Goal: Task Accomplishment & Management: Use online tool/utility

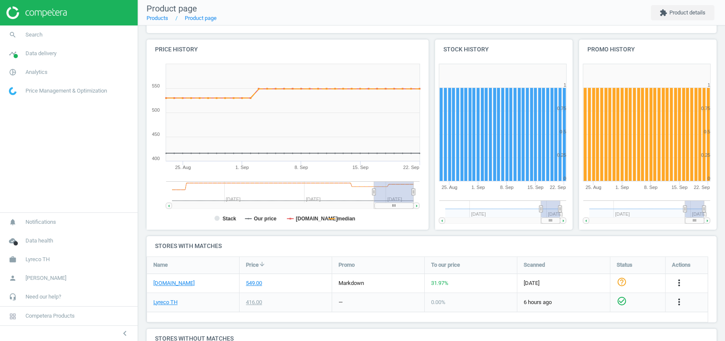
scroll to position [246, 0]
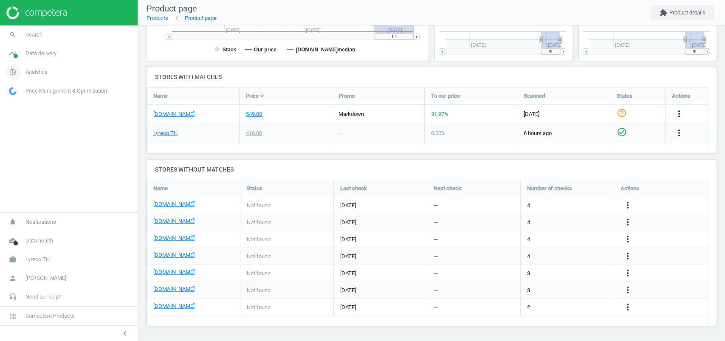
click at [36, 70] on span "Analytics" at bounding box center [36, 72] width 22 height 8
click at [50, 58] on link "timeline Data delivery" at bounding box center [69, 53] width 138 height 19
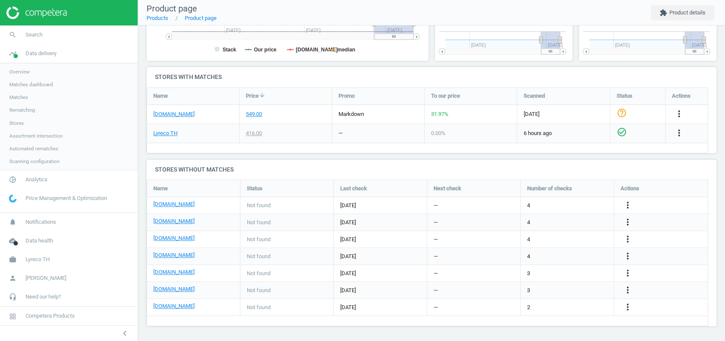
click at [49, 159] on span "Scanning configuration" at bounding box center [34, 161] width 50 height 7
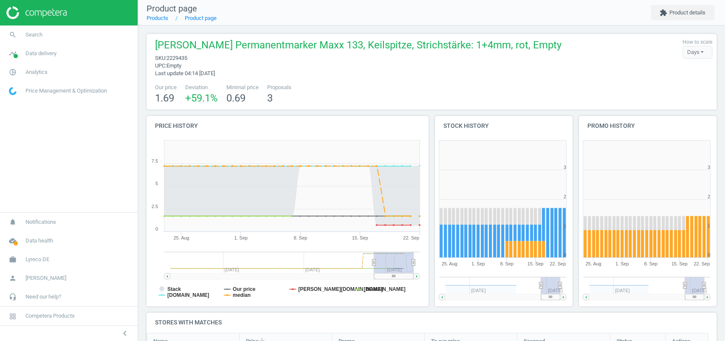
scroll to position [187, 153]
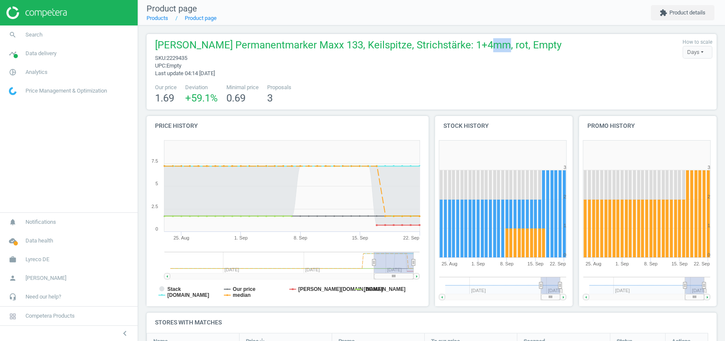
drag, startPoint x: 471, startPoint y: 49, endPoint x: 479, endPoint y: 51, distance: 8.8
click at [479, 51] on span "[PERSON_NAME] Permanentmarker Maxx 133, Keilspitze, Strichstärke: 1+4mm, rot, E…" at bounding box center [358, 46] width 407 height 16
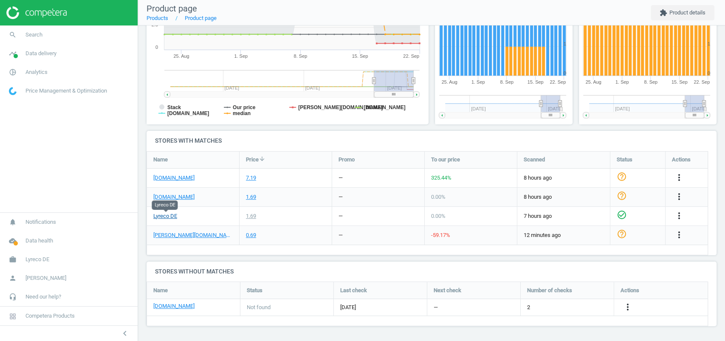
click at [173, 214] on link "Lyreco DE" at bounding box center [165, 216] width 24 height 8
click at [674, 231] on icon "more_vert" at bounding box center [679, 235] width 10 height 10
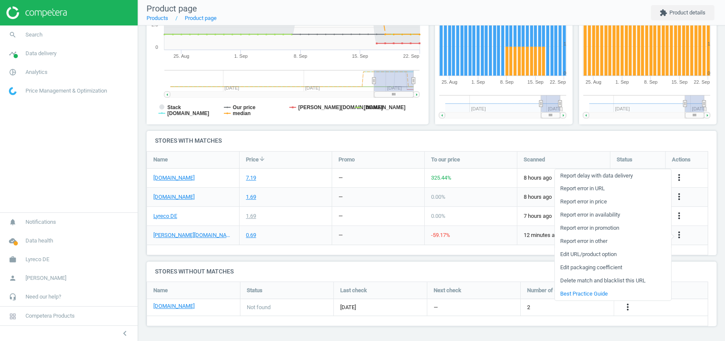
click at [590, 255] on link "Edit URL/product option" at bounding box center [613, 254] width 116 height 13
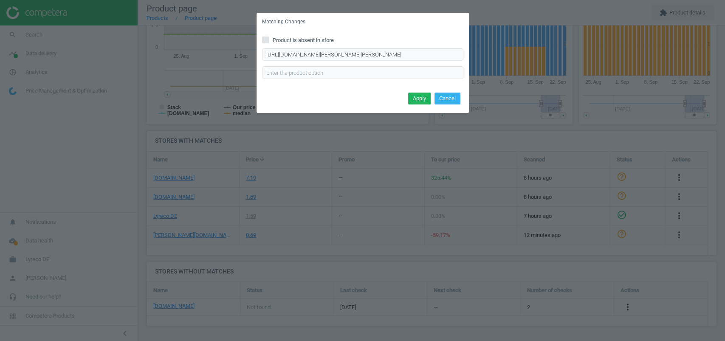
click at [589, 255] on div "Matching Changes Product is absent in store [URL][DOMAIN_NAME][PERSON_NAME][PER…" at bounding box center [362, 170] width 725 height 341
